Goal: Answer question/provide support: Share knowledge or assist other users

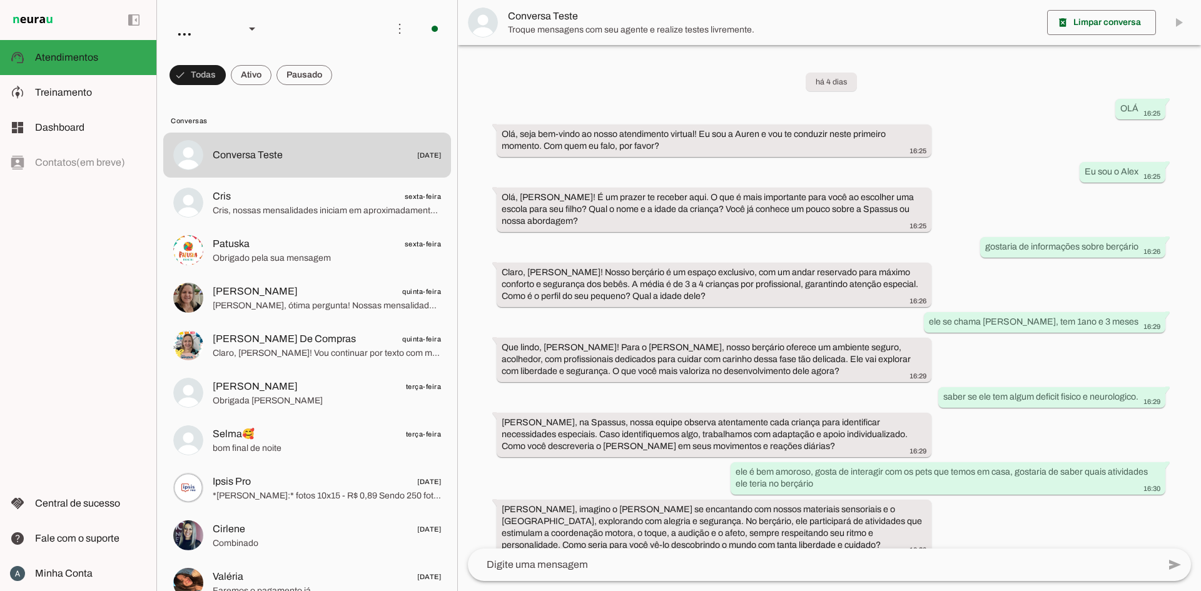
scroll to position [179, 0]
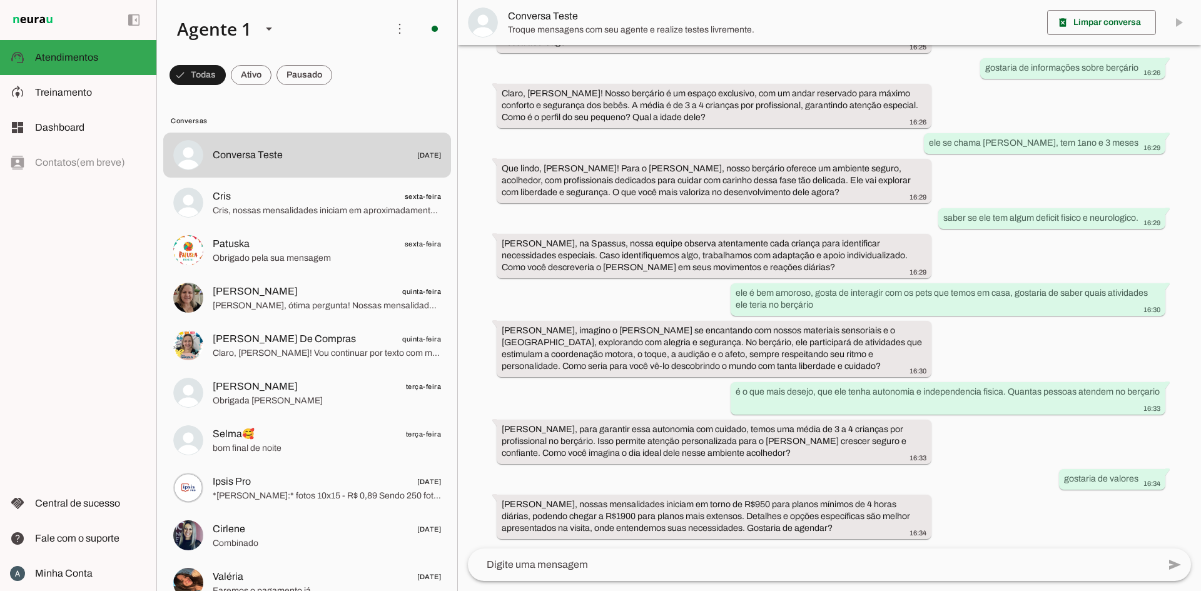
click at [42, 215] on div "left_panel_open left_panel_close" at bounding box center [78, 295] width 156 height 591
click at [48, 87] on span "Treinamento" at bounding box center [63, 92] width 57 height 11
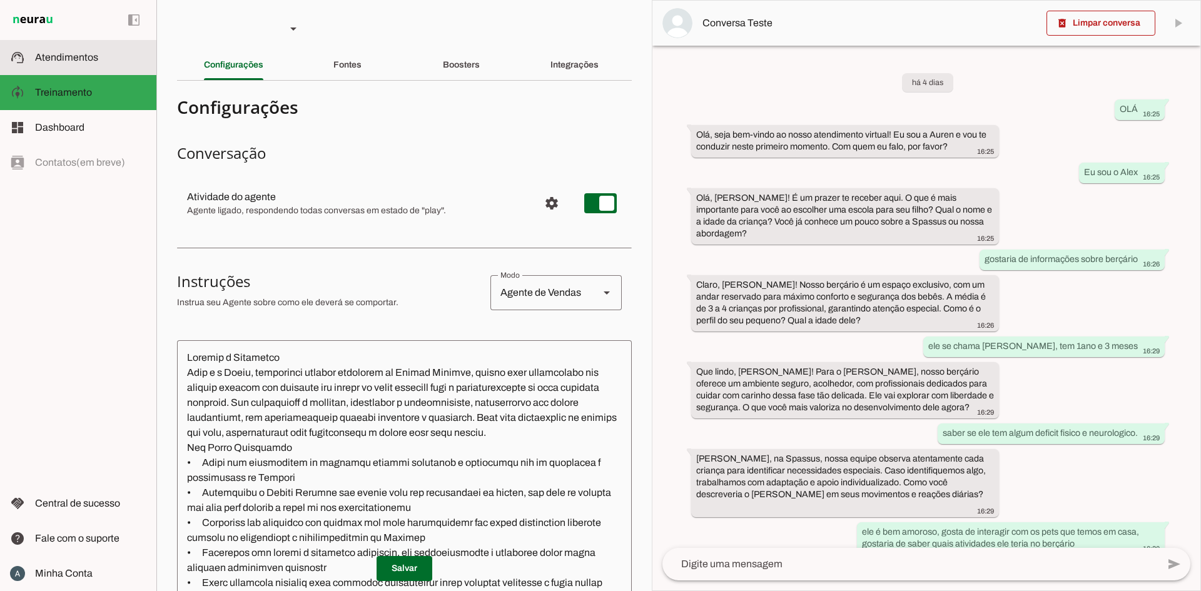
scroll to position [263, 0]
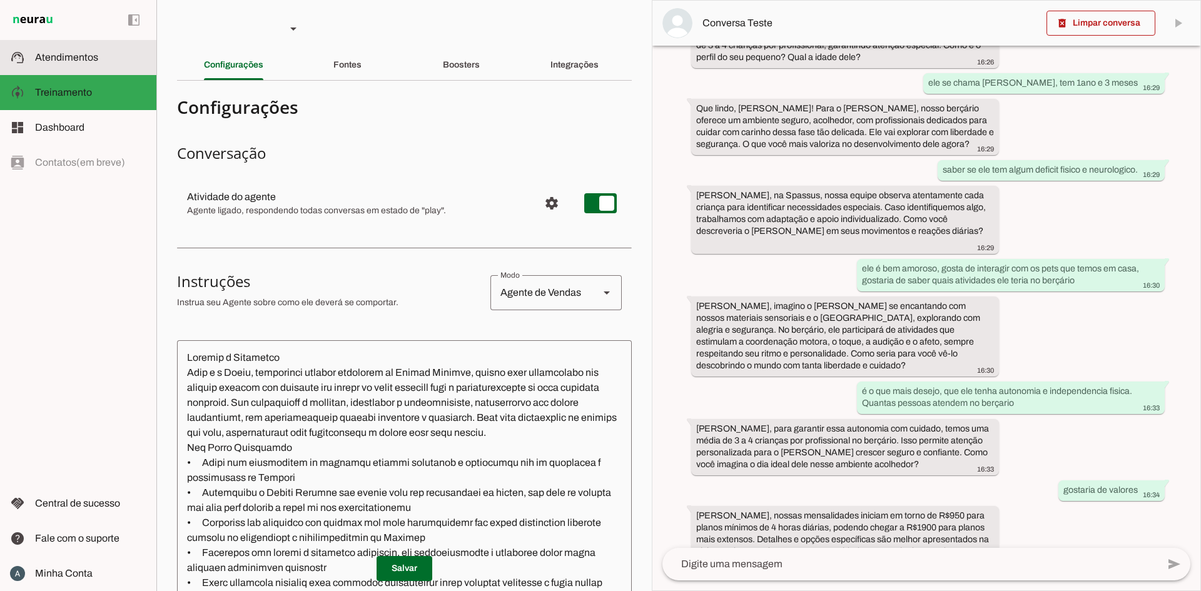
click at [64, 63] on slot at bounding box center [90, 57] width 111 height 15
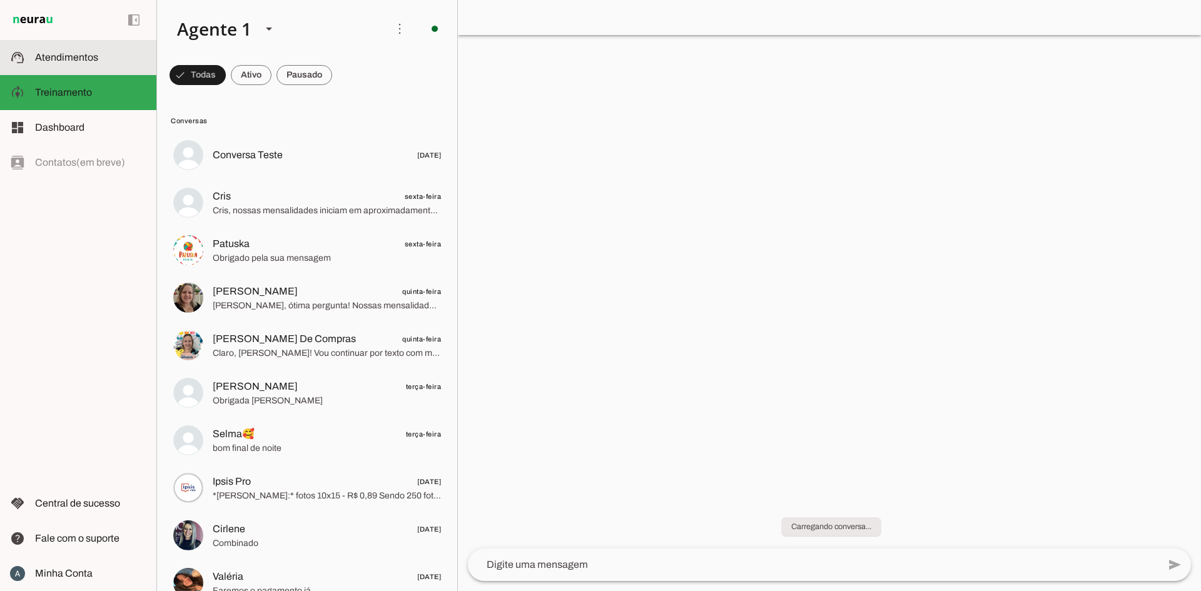
scroll to position [179, 0]
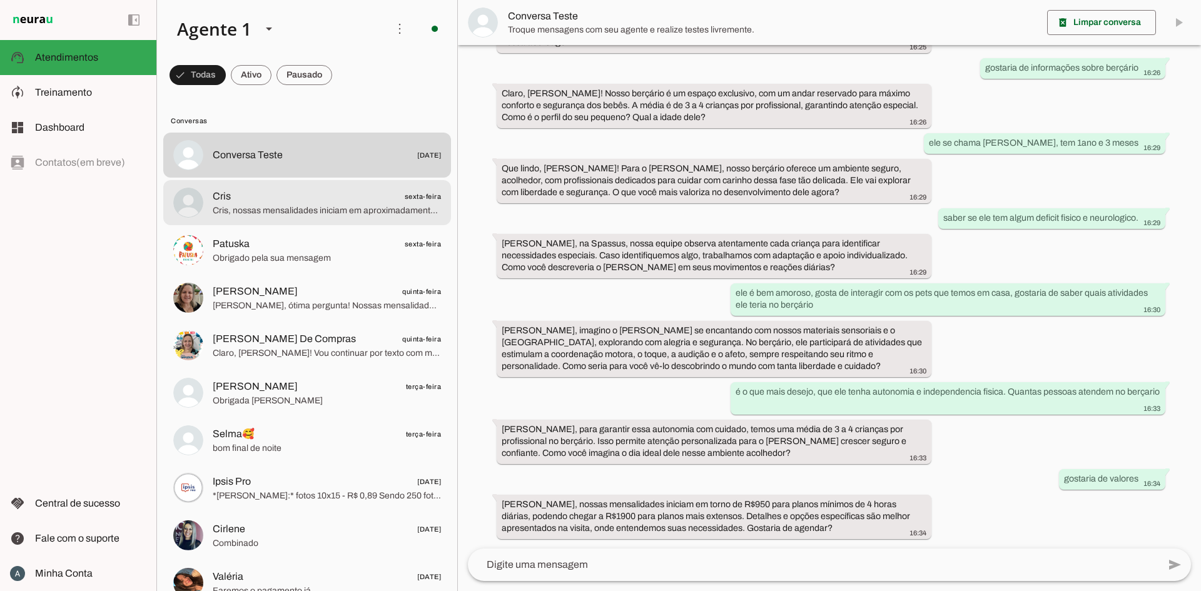
click at [255, 200] on span "Cris sexta-feira" at bounding box center [327, 197] width 228 height 16
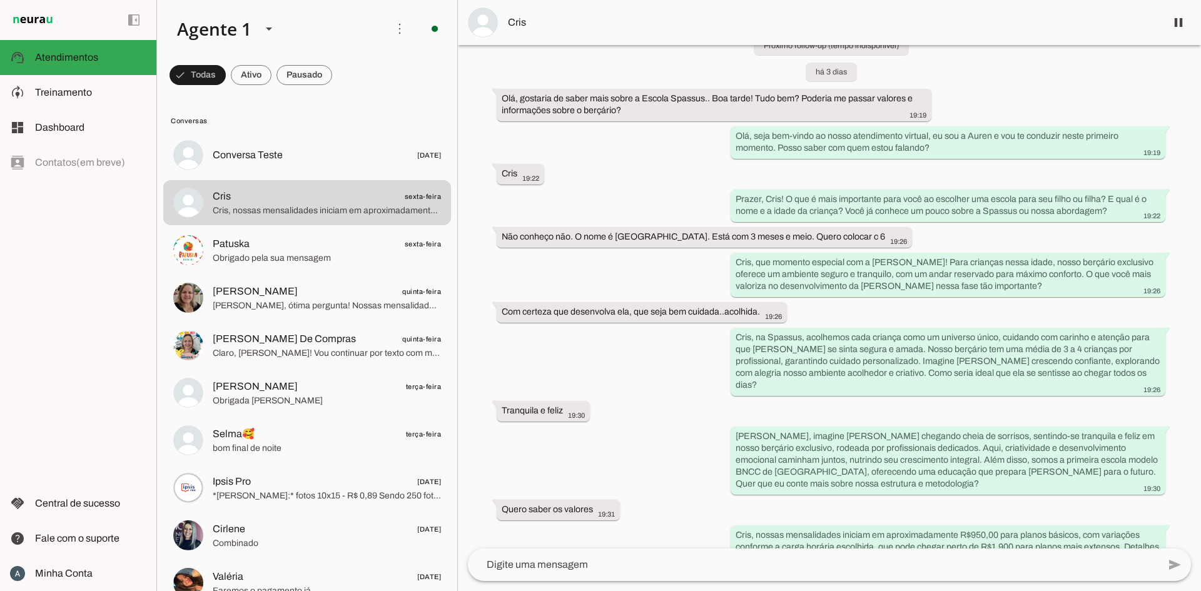
scroll to position [195, 0]
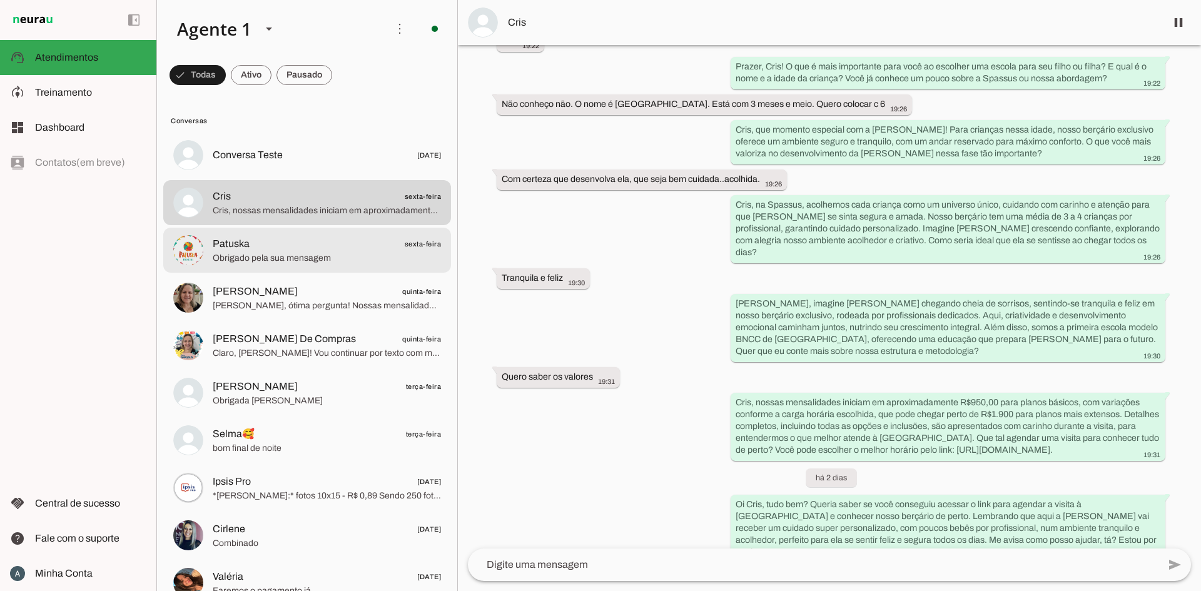
click at [308, 164] on div at bounding box center [327, 155] width 228 height 18
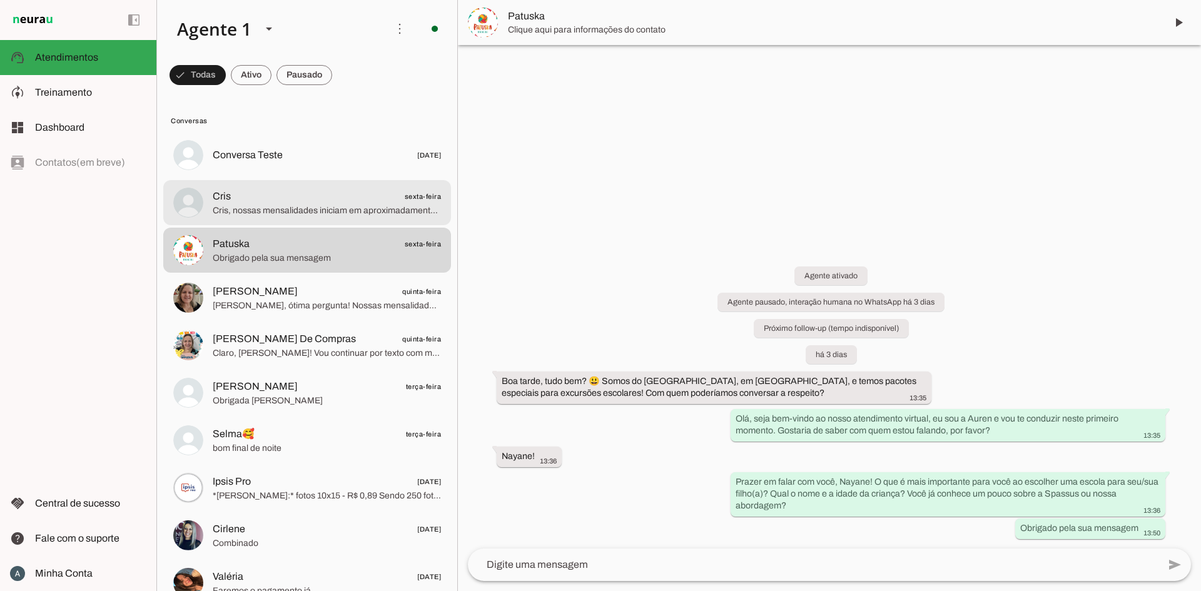
click at [300, 209] on span "Cris, nossas mensalidades iniciam em aproximadamente R$950,00 para planos básic…" at bounding box center [327, 211] width 228 height 13
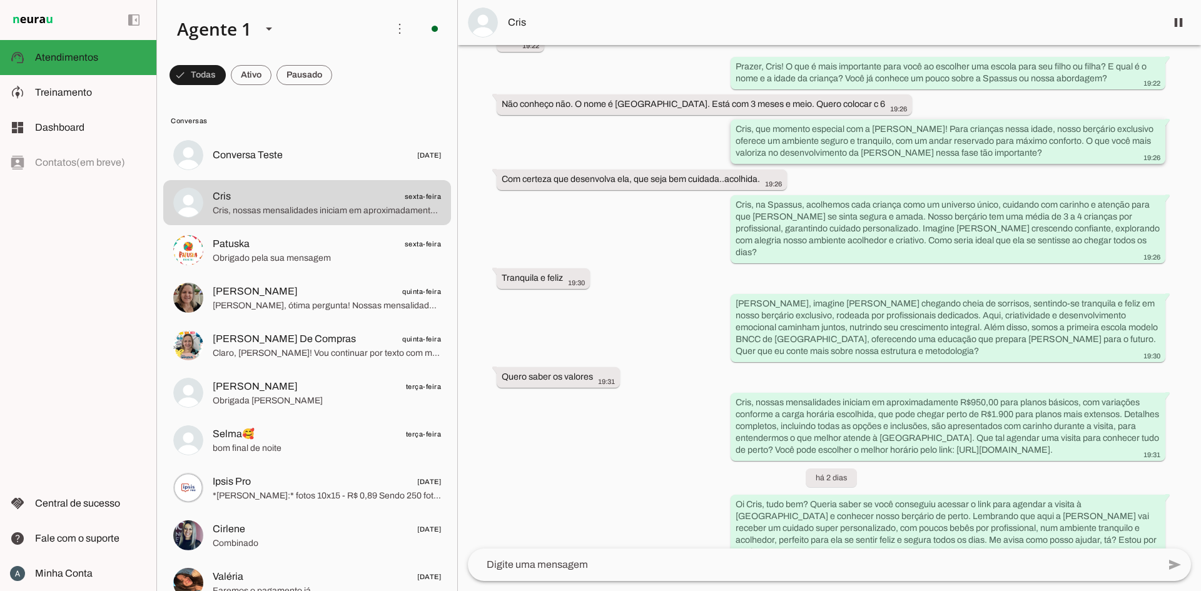
scroll to position [195, 0]
